Goal: Task Accomplishment & Management: Complete application form

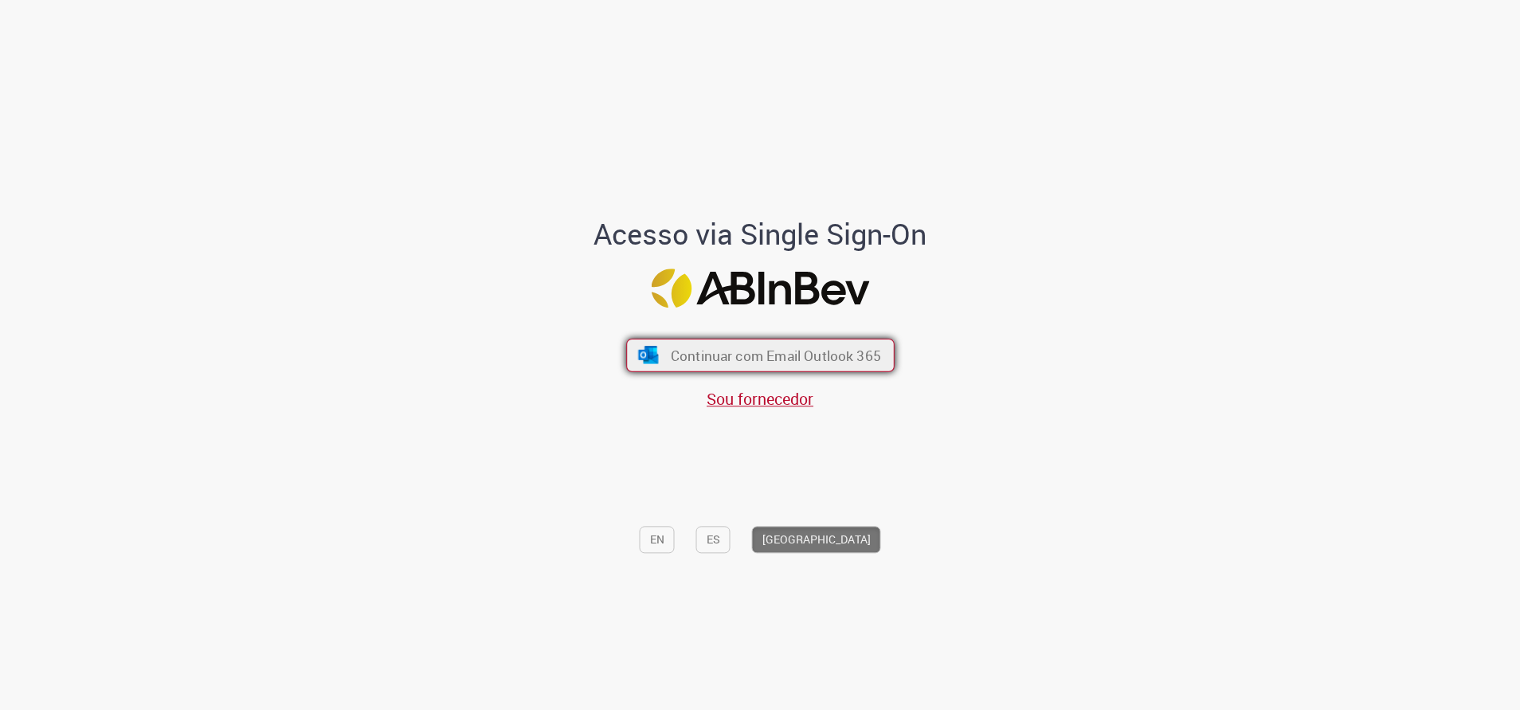
click at [786, 358] on span "Continuar com Email Outlook 365" at bounding box center [775, 355] width 210 height 18
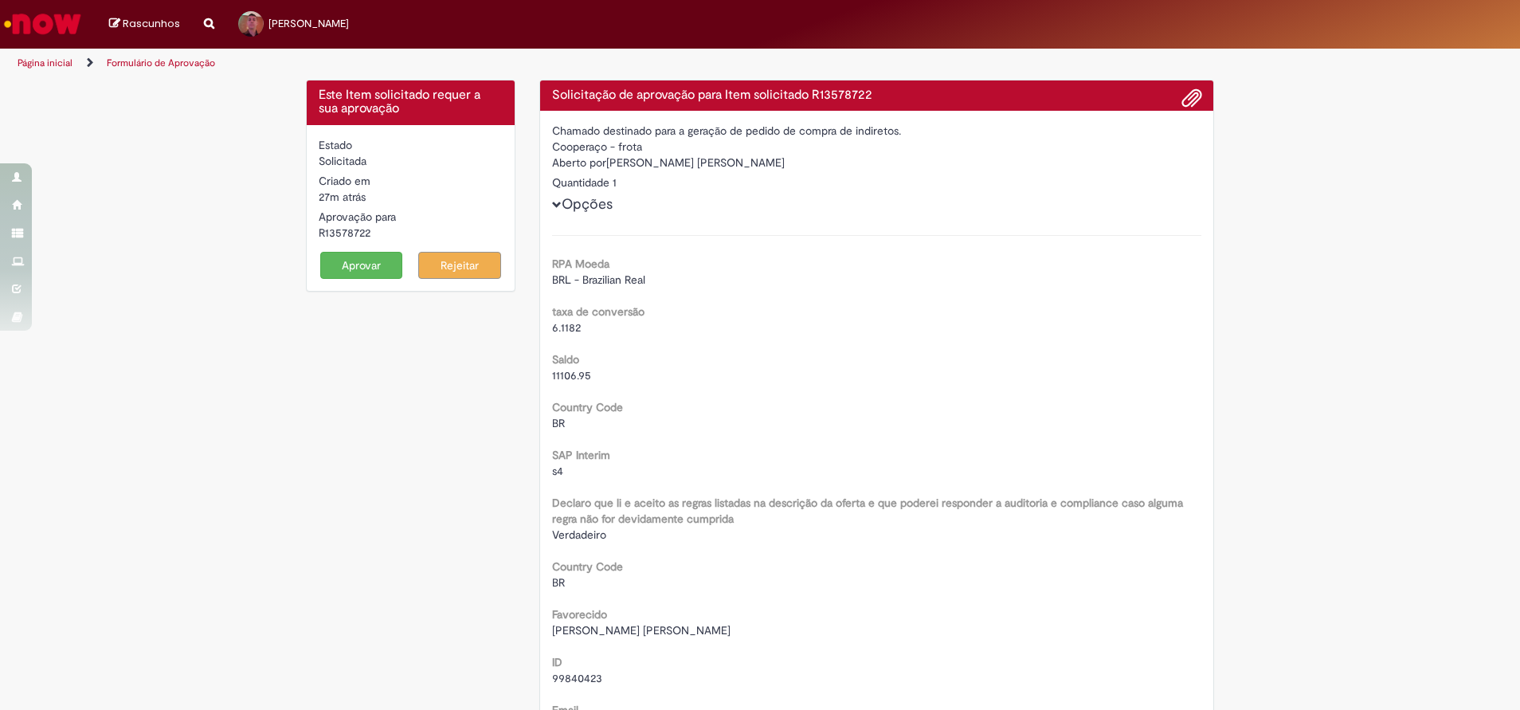
click at [358, 267] on button "Aprovar" at bounding box center [361, 265] width 83 height 27
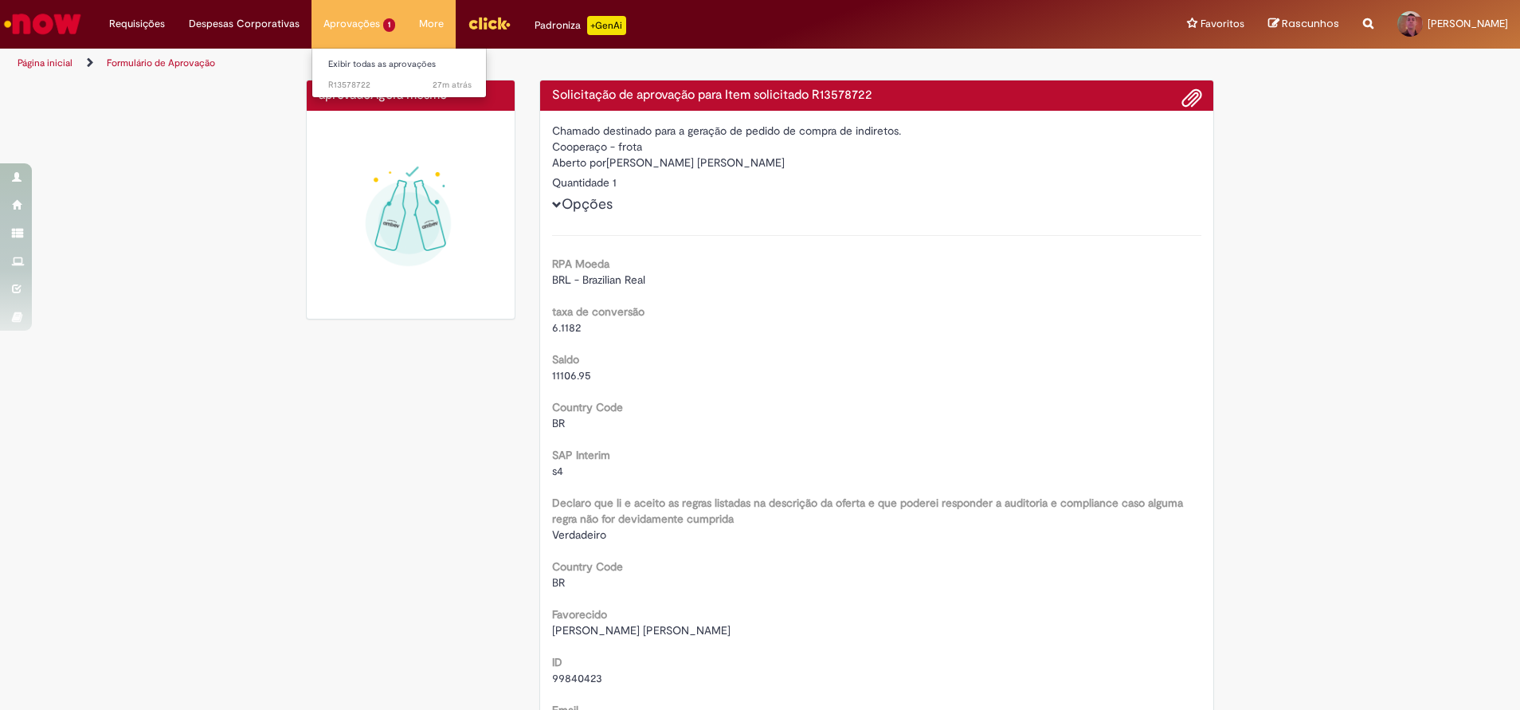
click at [337, 18] on li "Aprovações 1 Exibir todas as aprovações 27m atrás 27 minutos atrás R13578722" at bounding box center [359, 24] width 96 height 48
click at [360, 70] on link "Exibir todas as aprovações" at bounding box center [399, 65] width 175 height 18
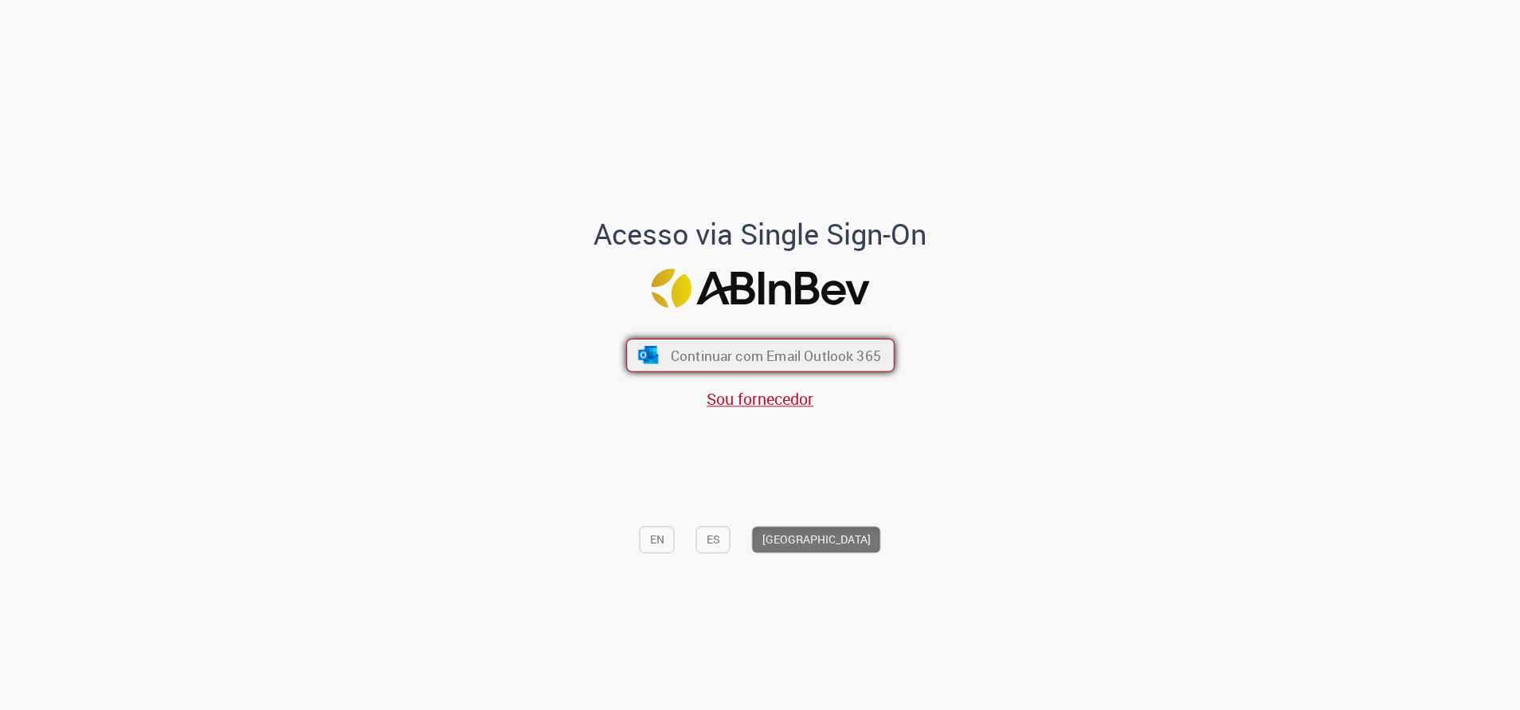
click at [784, 351] on span "Continuar com Email Outlook 365" at bounding box center [775, 355] width 210 height 18
